Goal: Information Seeking & Learning: Learn about a topic

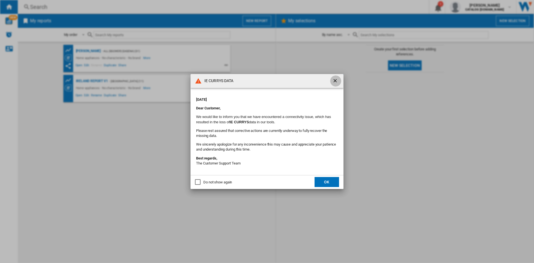
click at [336, 80] on ng-md-icon "getI18NText('BUTTONS.CLOSE_DIALOG')" at bounding box center [335, 81] width 7 height 7
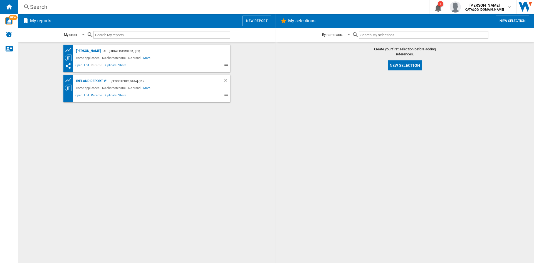
click at [48, 9] on div "Search" at bounding box center [222, 7] width 384 height 8
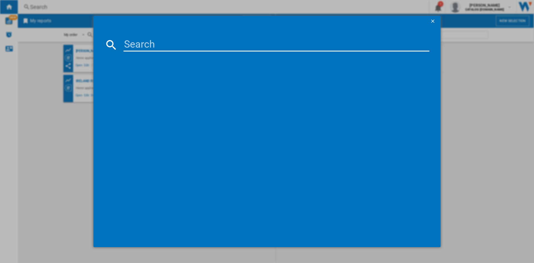
click at [136, 41] on input at bounding box center [276, 44] width 306 height 13
paste input "KDVC563AK"
type input "KDVC563AK"
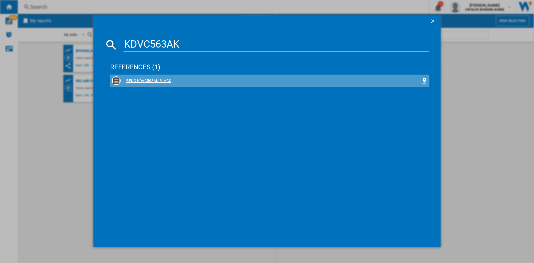
click at [141, 80] on div "BEKO KDVC563AK BLACK" at bounding box center [271, 81] width 300 height 6
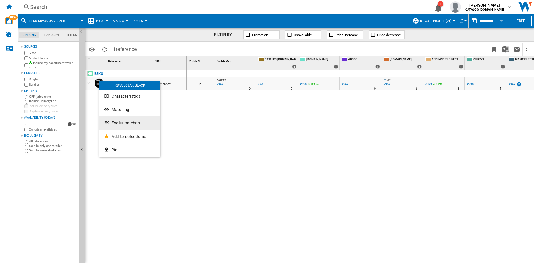
click at [127, 125] on span "Evolution chart" at bounding box center [126, 122] width 29 height 5
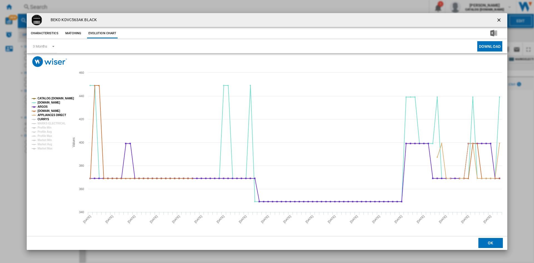
click at [41, 119] on tspan "CURRYS" at bounding box center [44, 119] width 12 height 3
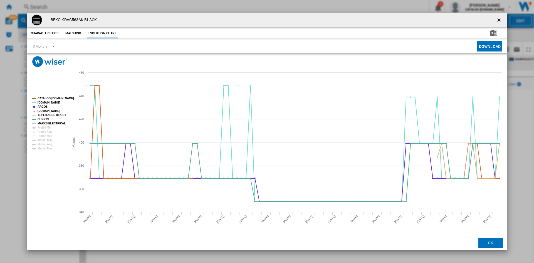
click at [50, 124] on tspan "MARKS ELECTRICAL" at bounding box center [52, 123] width 28 height 3
